Goal: Task Accomplishment & Management: Complete application form

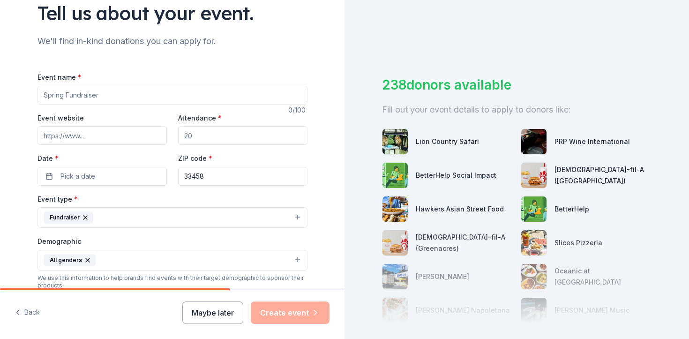
scroll to position [74, 0]
click at [205, 103] on input "Event name *" at bounding box center [173, 95] width 270 height 19
paste input "922863"
type input "9"
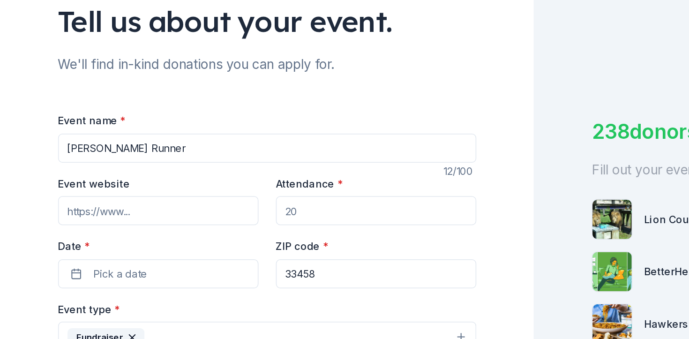
click at [135, 30] on div "Tell us about your event. We'll find in-kind donations you can apply for. Event…" at bounding box center [173, 239] width 300 height 626
click at [121, 85] on div "Event name * [PERSON_NAME] Runner" at bounding box center [173, 88] width 270 height 33
click at [121, 92] on input "[PERSON_NAME] Runner" at bounding box center [173, 95] width 270 height 19
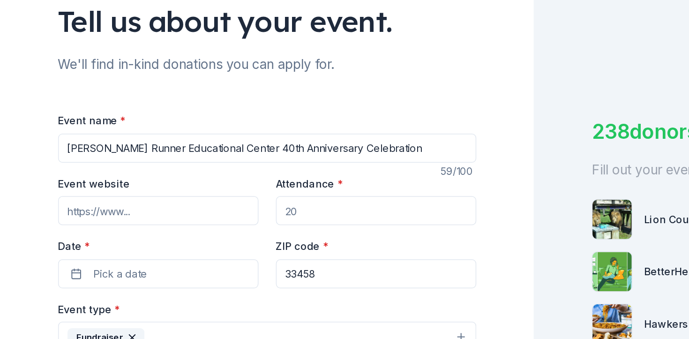
type input "[PERSON_NAME] Runner Educational Center 40th Anniversary Celebration"
click at [207, 130] on input "Attendance *" at bounding box center [242, 136] width 129 height 19
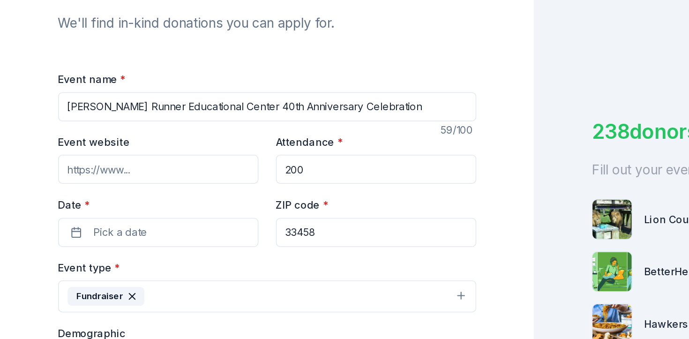
type input "200"
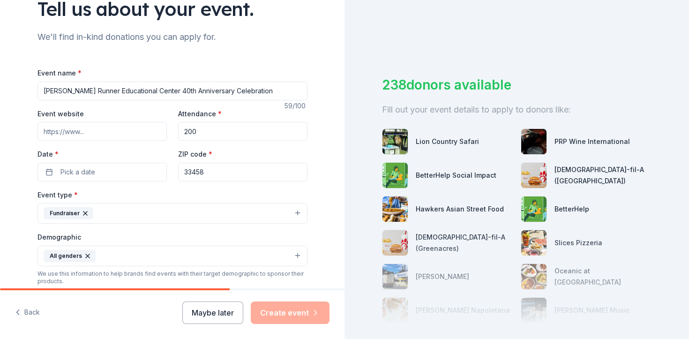
scroll to position [80, 0]
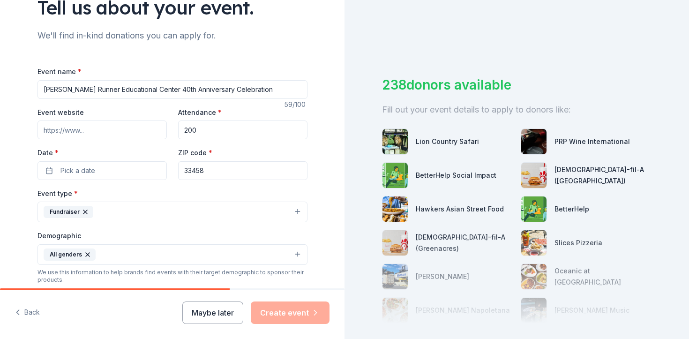
click at [237, 182] on div "Event name * [PERSON_NAME] Runner Educational Center 40th Anniversary Celebrati…" at bounding box center [173, 283] width 270 height 435
click at [114, 129] on input "Event website" at bounding box center [102, 130] width 129 height 19
paste input "[URL][DOMAIN_NAME]"
type input "[URL][DOMAIN_NAME]"
click at [126, 170] on button "Pick a date" at bounding box center [102, 170] width 129 height 19
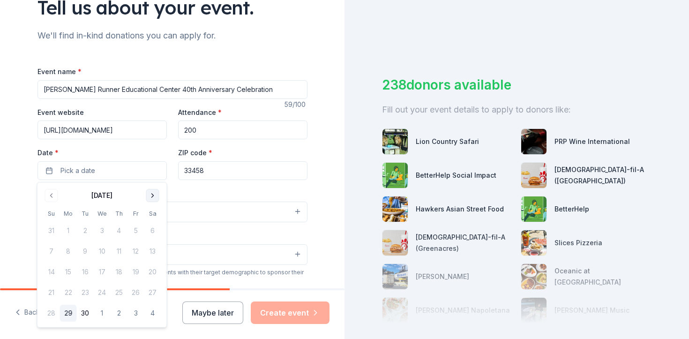
click at [151, 193] on button "Go to next month" at bounding box center [152, 195] width 13 height 13
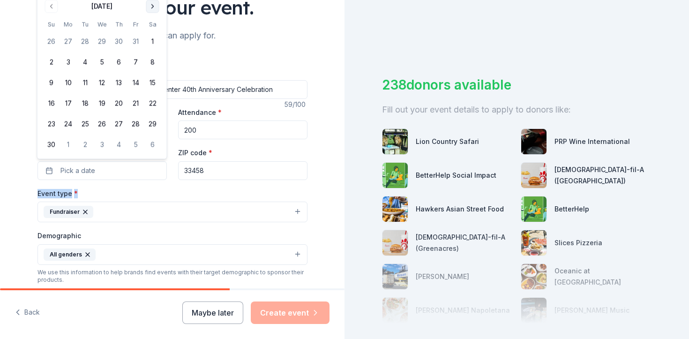
click at [151, 193] on div "Event type * Fundraiser" at bounding box center [173, 205] width 270 height 35
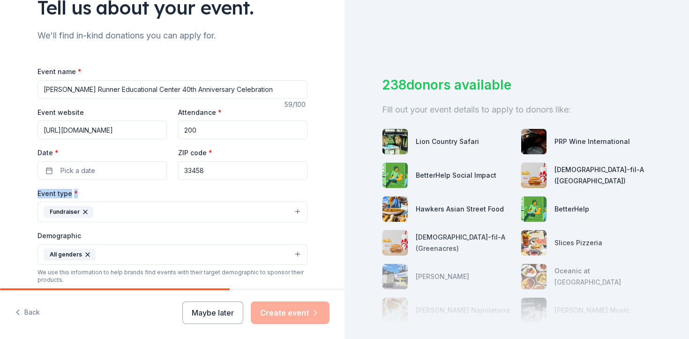
click at [151, 193] on div "Event type * Fundraiser" at bounding box center [173, 205] width 270 height 35
click at [142, 171] on button "Pick a date" at bounding box center [102, 170] width 129 height 19
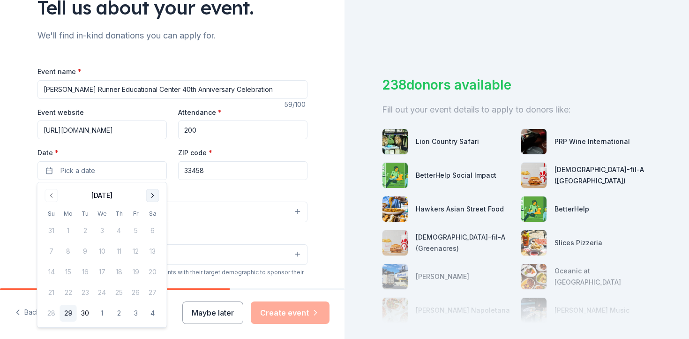
click at [152, 190] on button "Go to next month" at bounding box center [152, 195] width 13 height 13
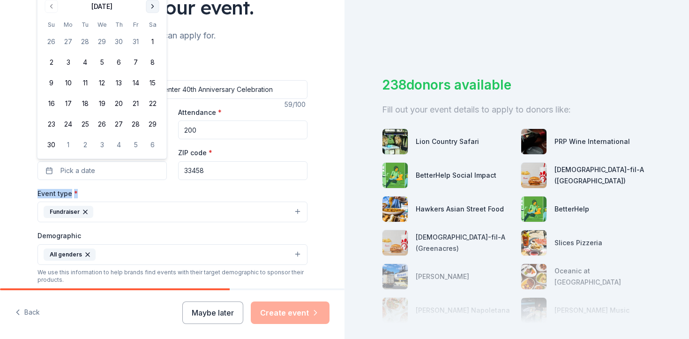
click at [152, 190] on div "Event type * Fundraiser" at bounding box center [173, 205] width 270 height 35
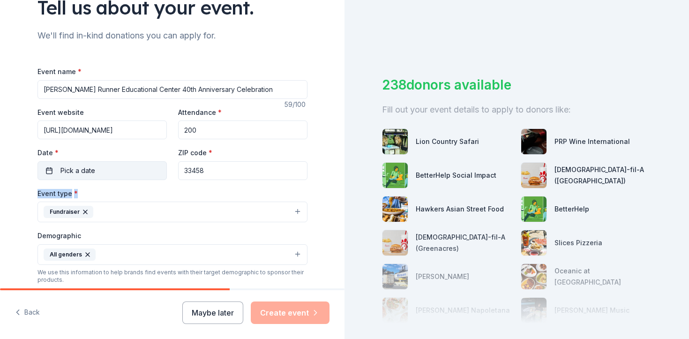
click at [128, 178] on button "Pick a date" at bounding box center [102, 170] width 129 height 19
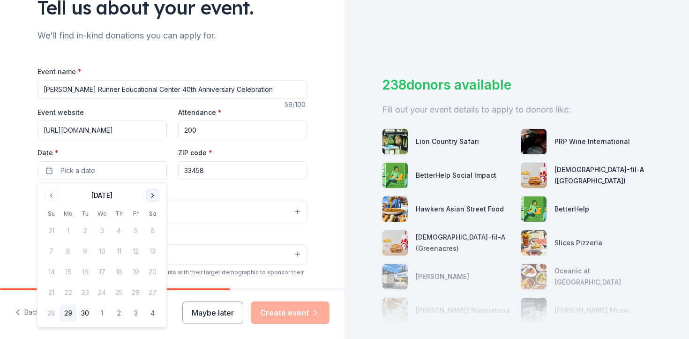
click at [157, 196] on button "Go to next month" at bounding box center [152, 195] width 13 height 13
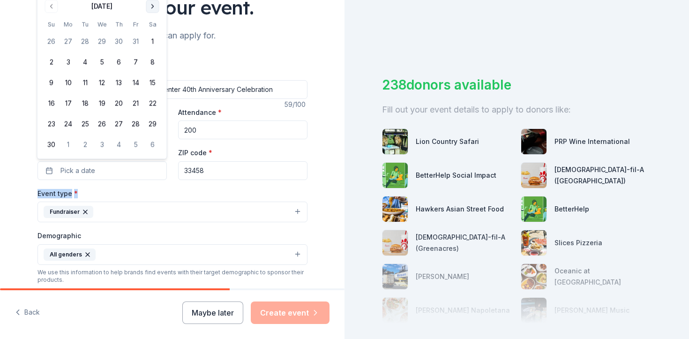
click at [150, 8] on button "Go to next month" at bounding box center [152, 6] width 13 height 13
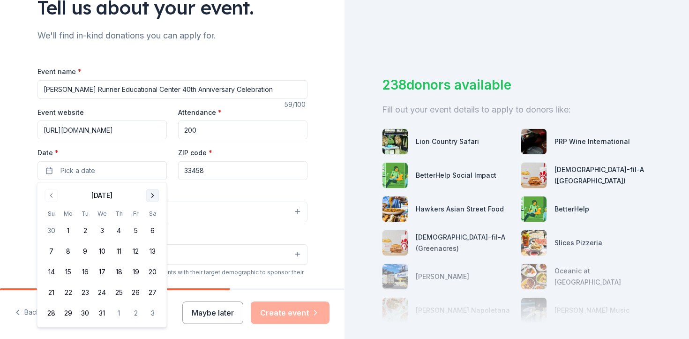
click at [150, 195] on button "Go to next month" at bounding box center [152, 195] width 13 height 13
click at [52, 293] on button "22" at bounding box center [51, 292] width 17 height 17
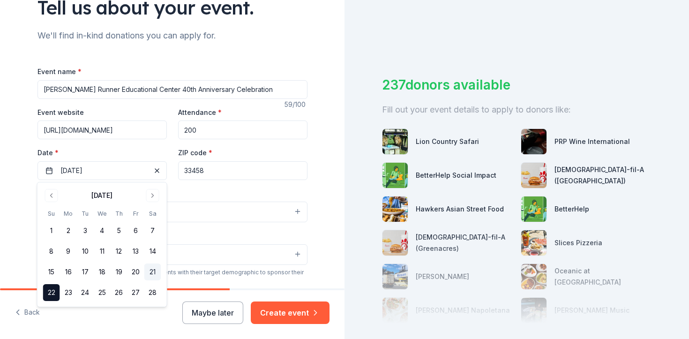
click at [156, 267] on button "21" at bounding box center [152, 272] width 17 height 17
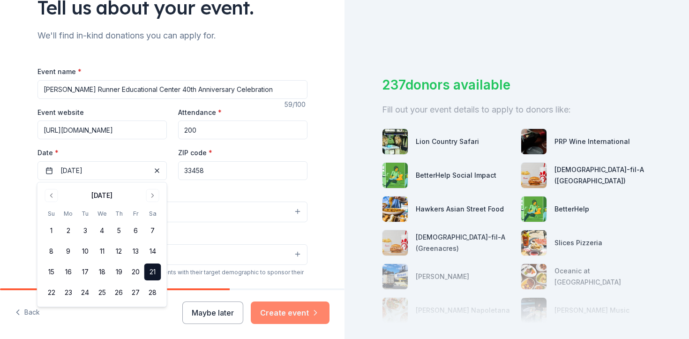
click at [271, 310] on button "Create event" at bounding box center [290, 313] width 79 height 23
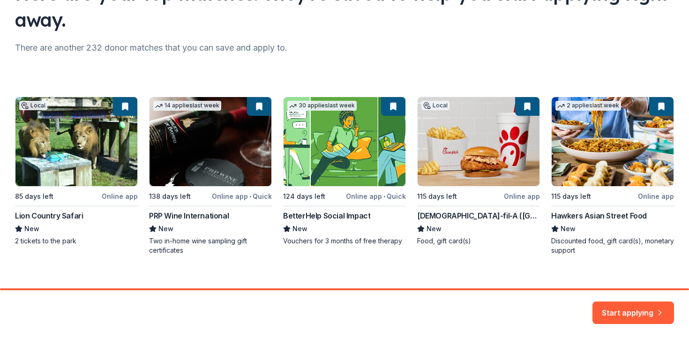
scroll to position [106, 0]
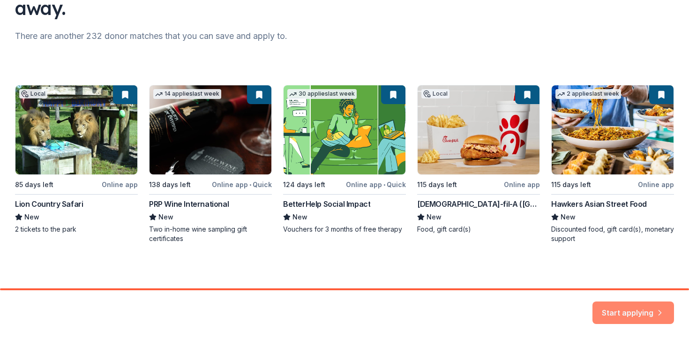
click at [626, 309] on button "Start applying" at bounding box center [634, 307] width 82 height 23
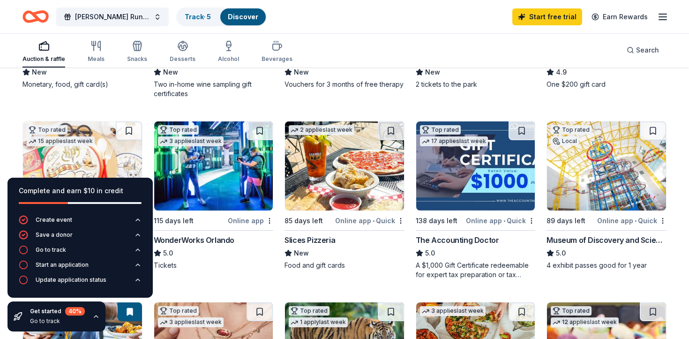
scroll to position [253, 0]
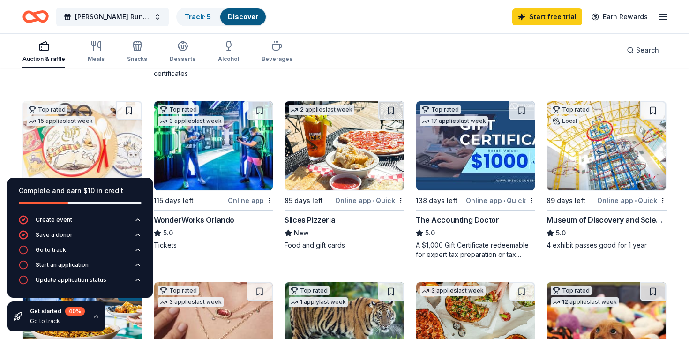
click at [352, 214] on div "Slices Pizzeria" at bounding box center [345, 219] width 120 height 11
click at [549, 15] on link "Start free trial" at bounding box center [548, 16] width 70 height 17
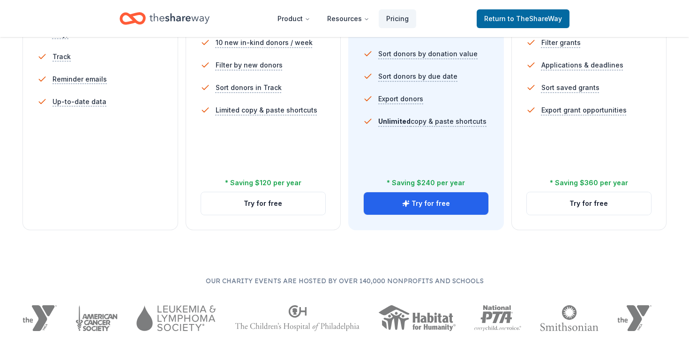
scroll to position [355, 0]
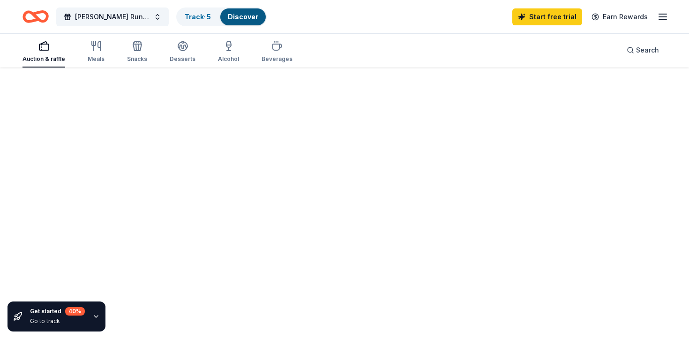
scroll to position [253, 0]
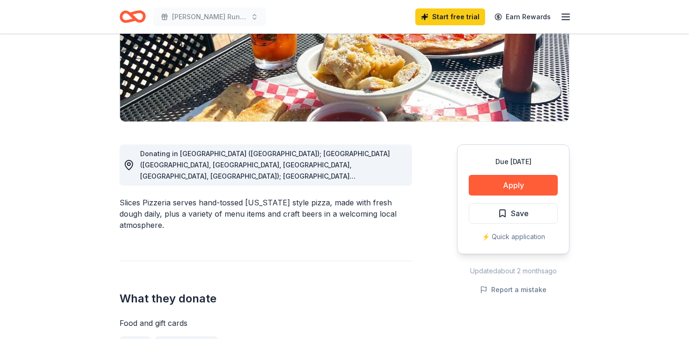
scroll to position [198, 0]
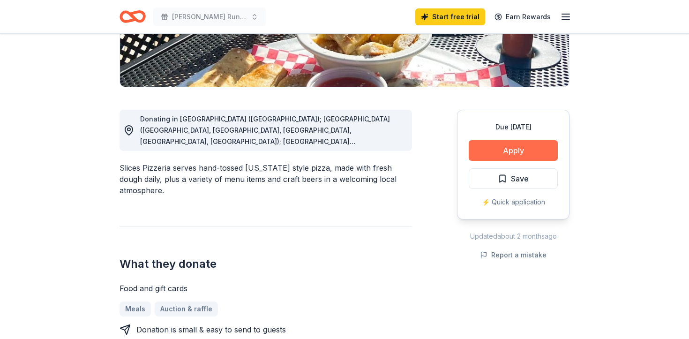
click at [502, 151] on button "Apply" at bounding box center [513, 150] width 89 height 21
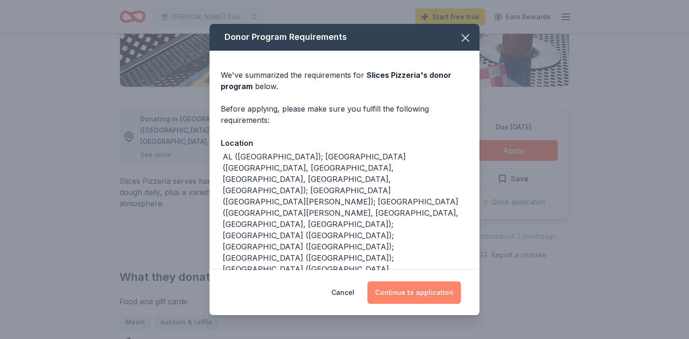
click at [449, 291] on button "Continue to application" at bounding box center [414, 292] width 93 height 23
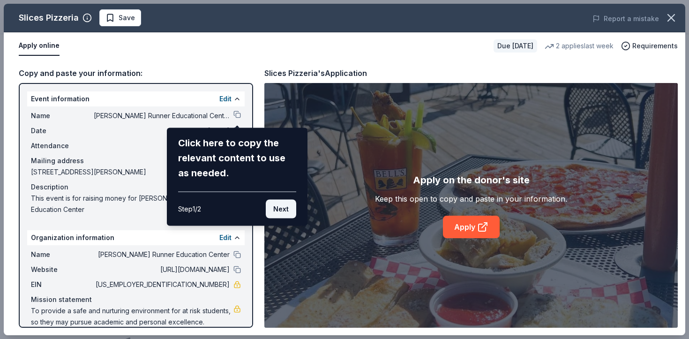
click at [284, 212] on button "Next" at bounding box center [281, 209] width 30 height 19
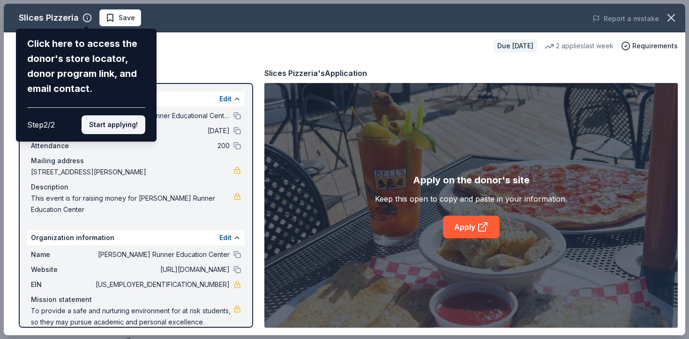
click at [100, 127] on button "Start applying!" at bounding box center [114, 124] width 64 height 19
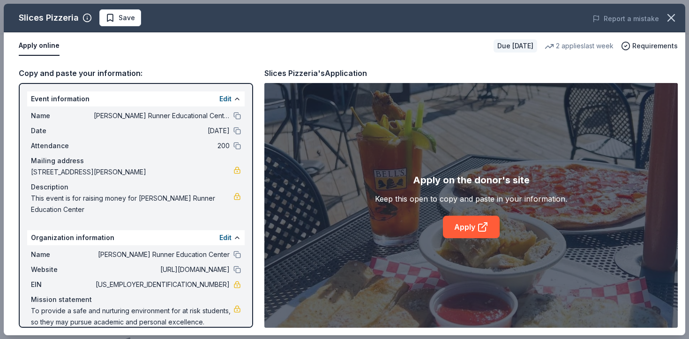
scroll to position [1, 0]
click at [485, 227] on icon at bounding box center [482, 226] width 11 height 11
